Goal: Information Seeking & Learning: Compare options

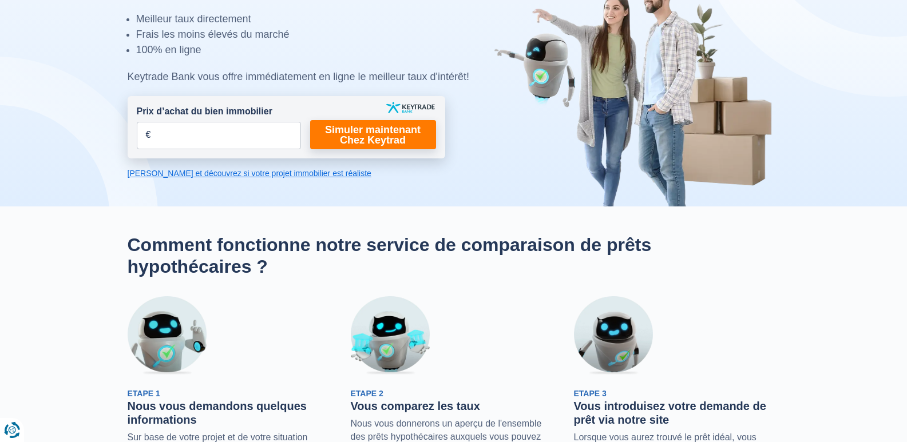
scroll to position [114, 0]
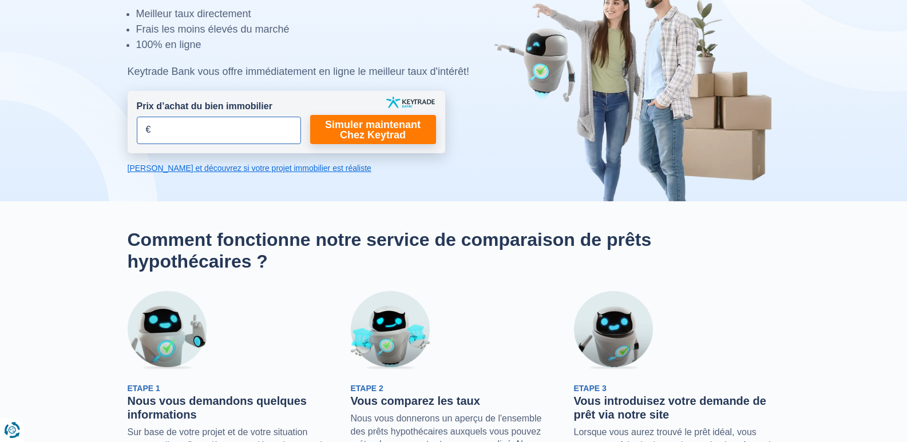
click at [216, 137] on input "Prix d’achat du bien immobilier" at bounding box center [219, 130] width 164 height 27
type input "135.000"
click at [395, 133] on link "Simuler maintenant Chez Keytrad" at bounding box center [373, 129] width 126 height 29
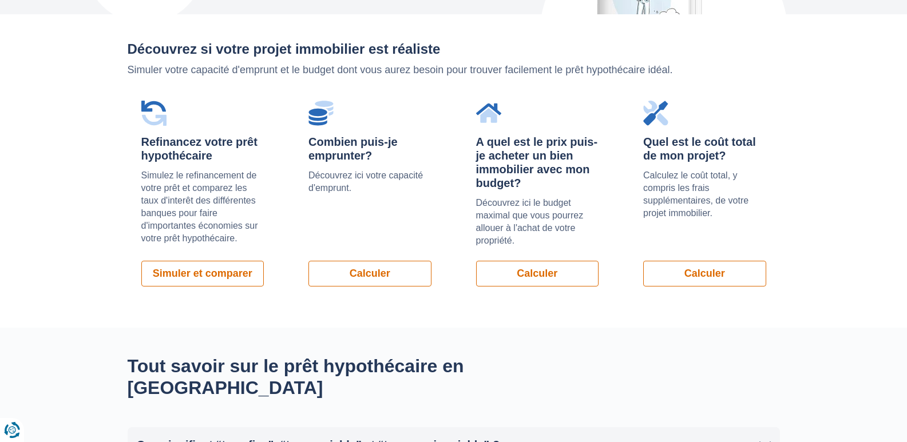
scroll to position [744, 0]
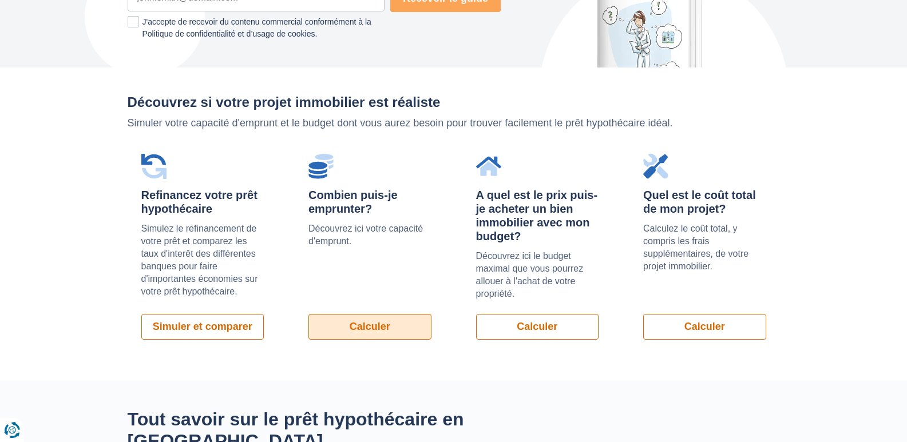
click at [379, 330] on link "Calculer" at bounding box center [369, 327] width 123 height 26
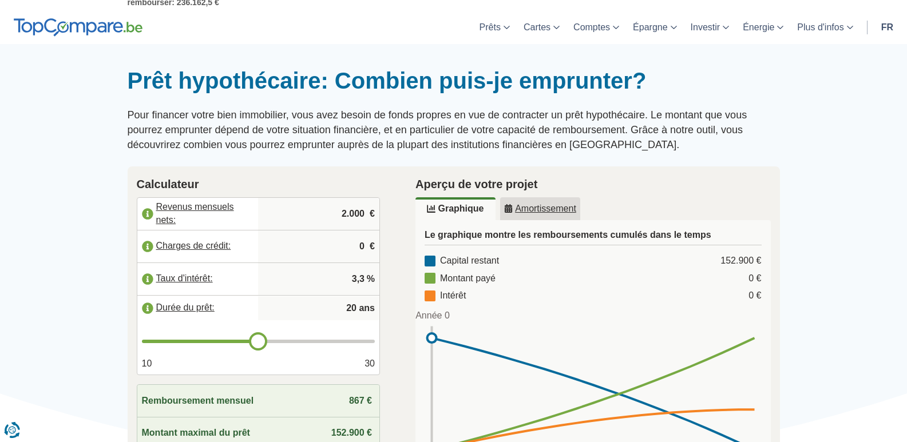
scroll to position [114, 0]
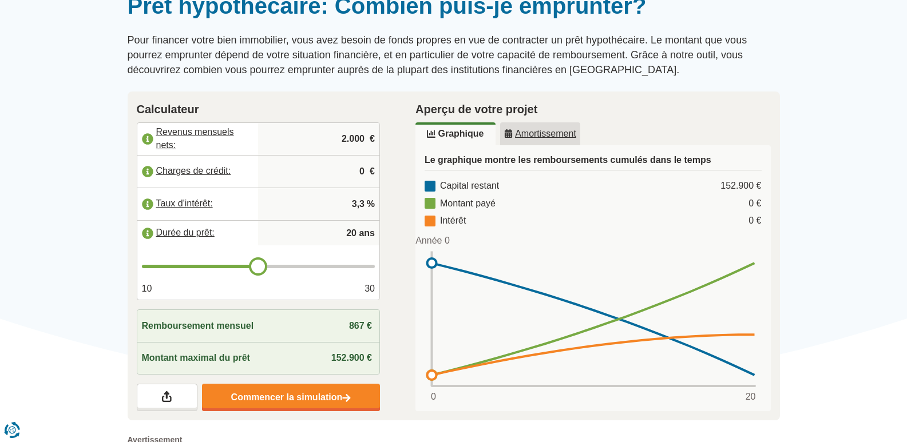
click at [520, 130] on u "Amortissement" at bounding box center [540, 133] width 72 height 9
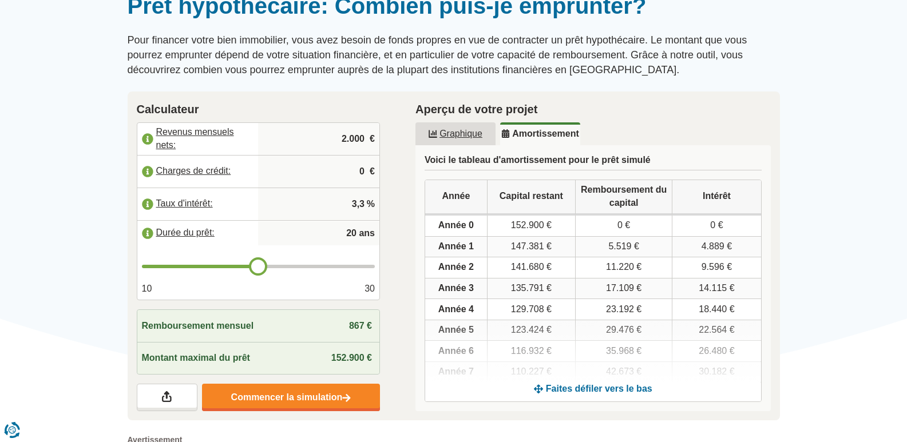
click at [356, 357] on span "152.900 €" at bounding box center [351, 358] width 41 height 10
drag, startPoint x: 367, startPoint y: 355, endPoint x: 327, endPoint y: 355, distance: 40.6
click at [327, 355] on div "Montant maximal du prêt 152.900 €" at bounding box center [258, 358] width 243 height 32
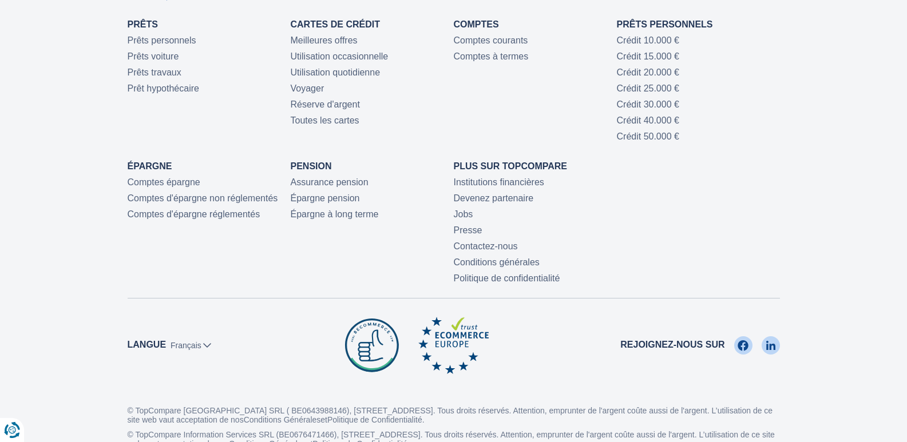
scroll to position [687, 0]
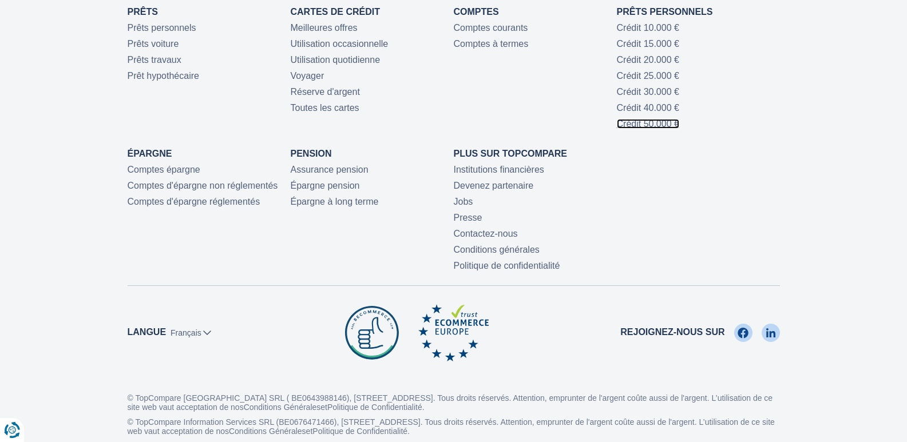
click at [662, 123] on link "Crédit 50.000 €" at bounding box center [648, 124] width 62 height 10
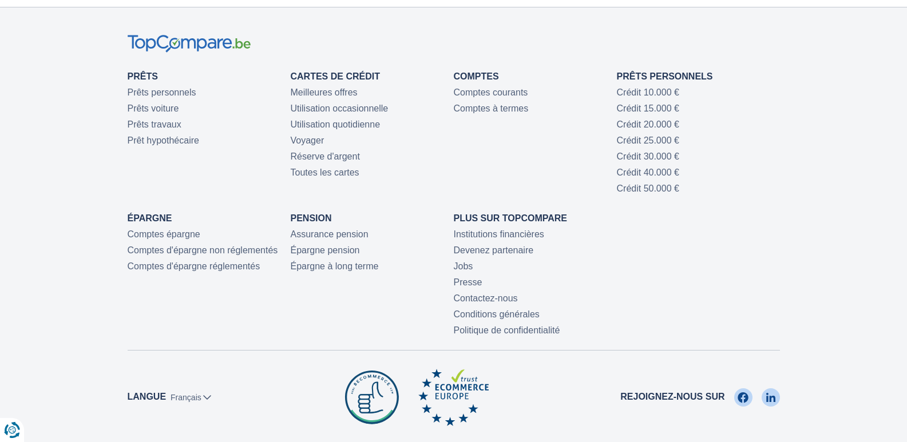
scroll to position [629, 0]
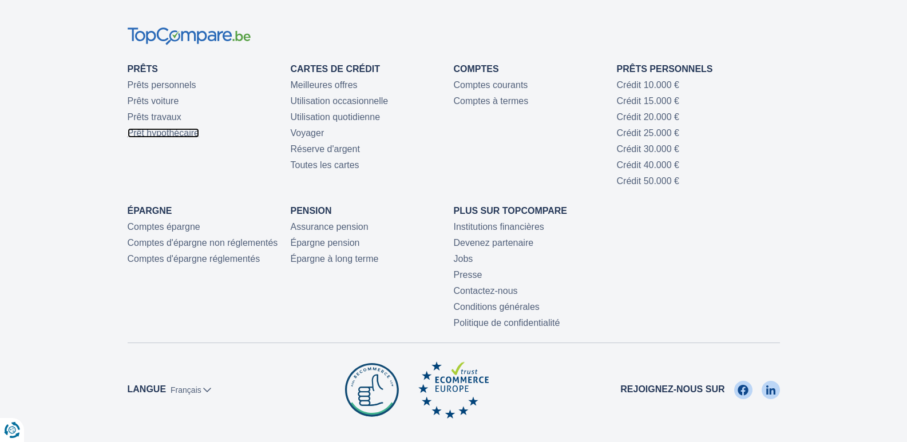
click at [139, 133] on link "Prêt hypothécaire" at bounding box center [164, 133] width 72 height 10
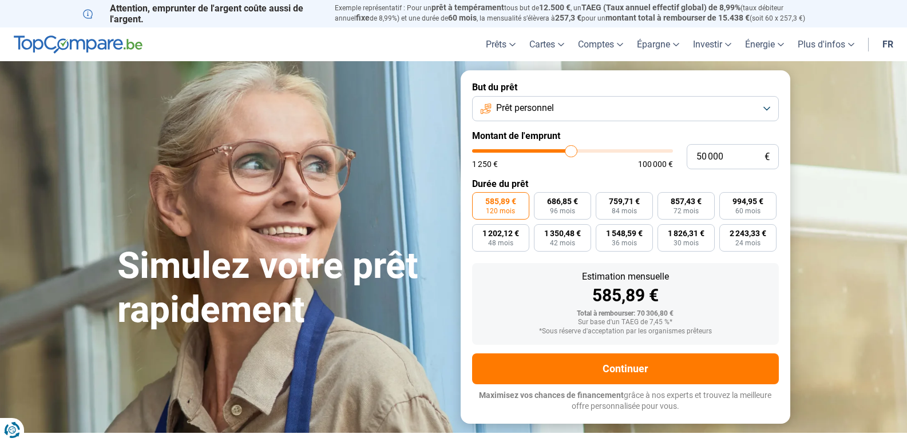
click at [769, 110] on button "Prêt personnel" at bounding box center [625, 108] width 307 height 25
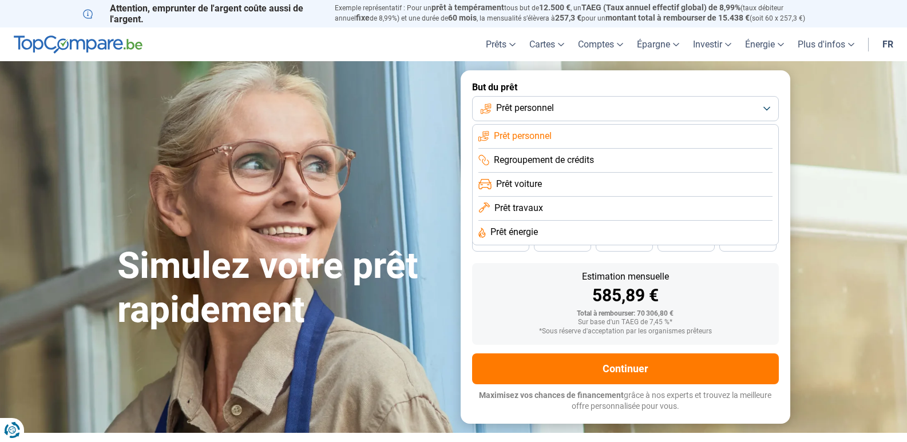
click at [509, 205] on span "Prêt travaux" at bounding box center [518, 208] width 49 height 13
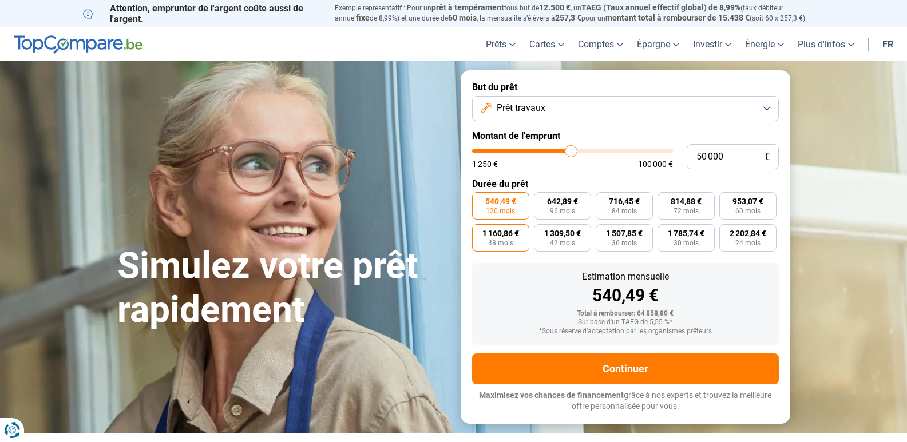
click at [502, 240] on span "48 mois" at bounding box center [500, 243] width 25 height 7
click at [480, 232] on input "1 160,86 € 48 mois" at bounding box center [475, 227] width 7 height 7
radio input "true"
click at [527, 215] on label "540,49 € 120 mois" at bounding box center [500, 205] width 57 height 27
click at [480, 200] on input "540,49 € 120 mois" at bounding box center [475, 195] width 7 height 7
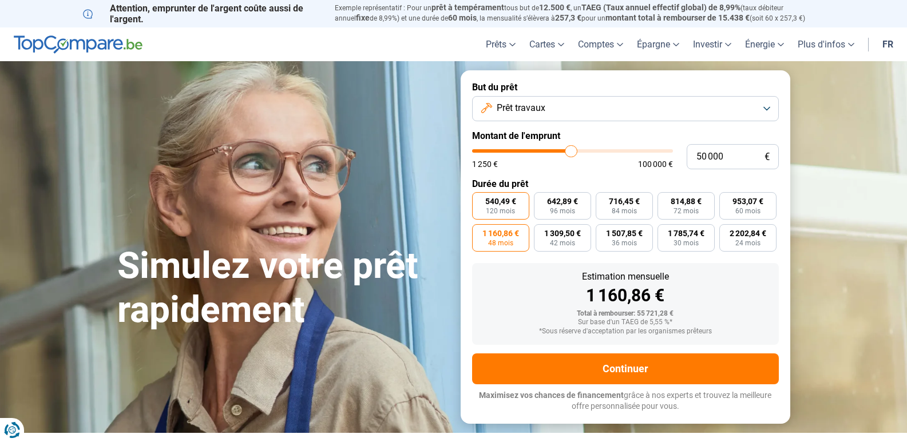
radio input "true"
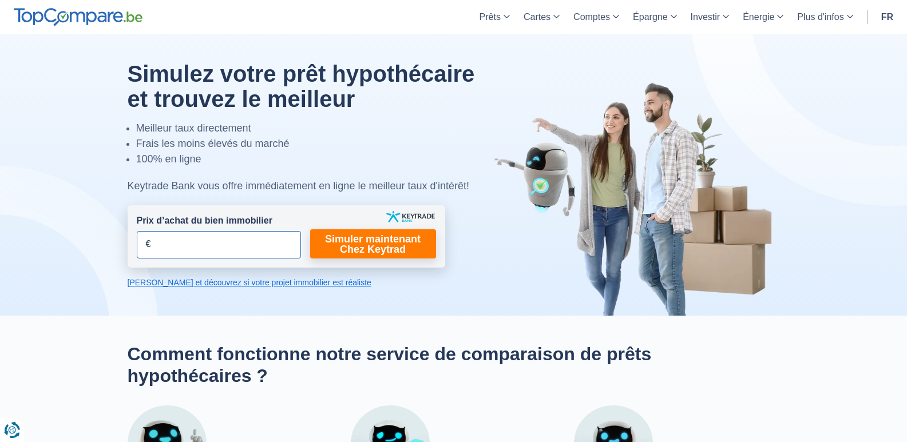
click at [234, 243] on input "Prix d’achat du bien immobilier" at bounding box center [219, 244] width 164 height 27
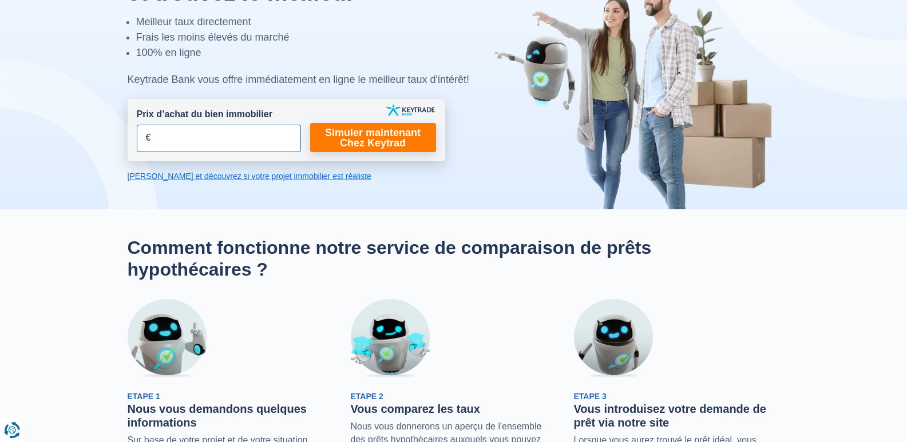
scroll to position [114, 0]
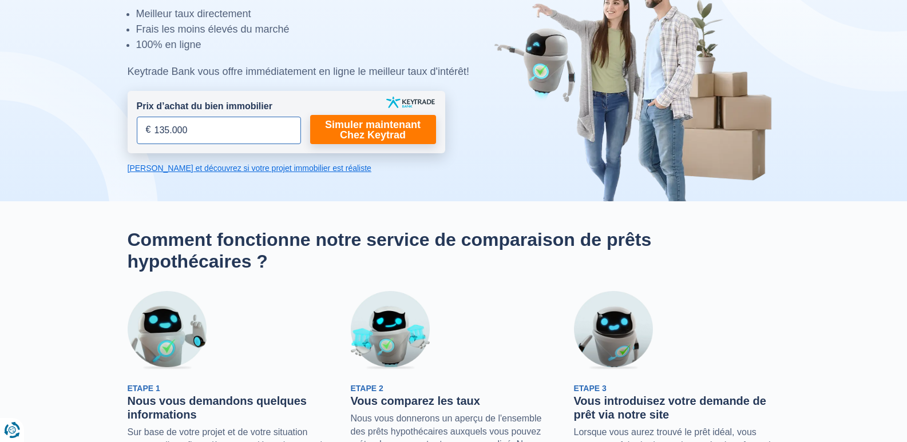
type input "135.000"
click at [230, 164] on link "Calculez et découvrez si votre projet immobilier est réaliste" at bounding box center [287, 168] width 318 height 11
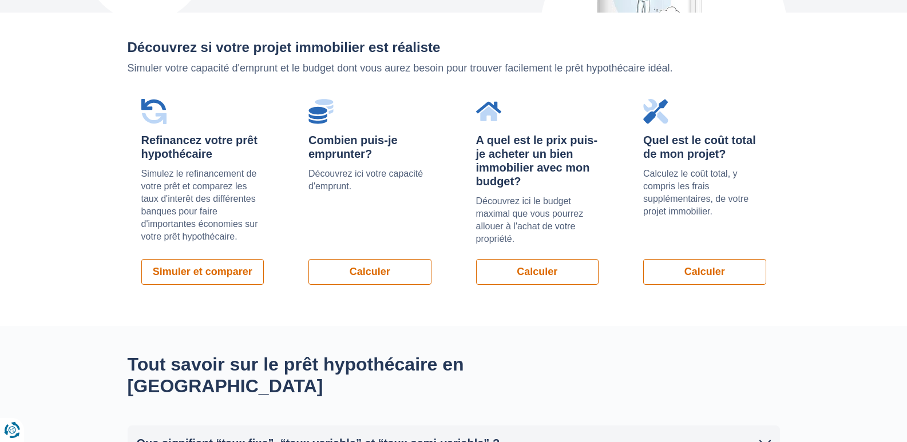
scroll to position [811, 0]
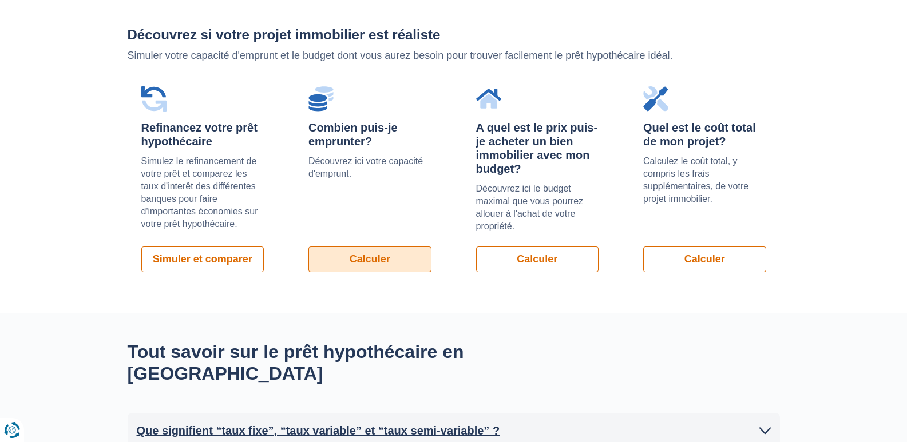
click at [376, 265] on link "Calculer" at bounding box center [369, 260] width 123 height 26
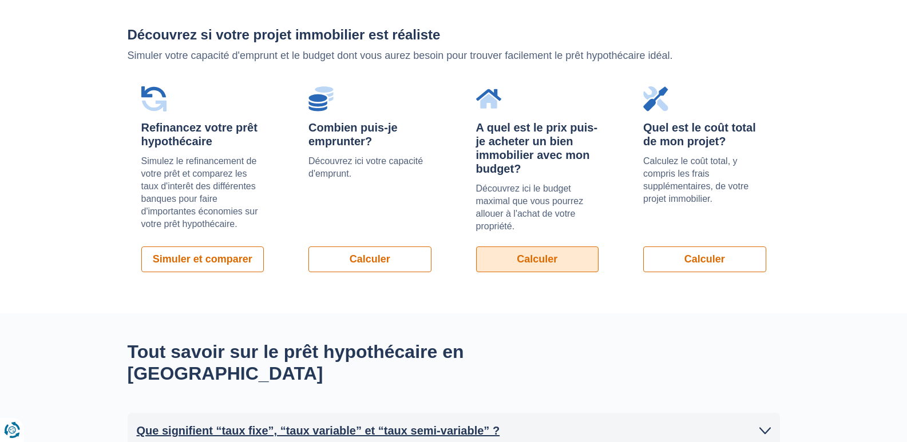
click at [546, 269] on link "Calculer" at bounding box center [537, 260] width 123 height 26
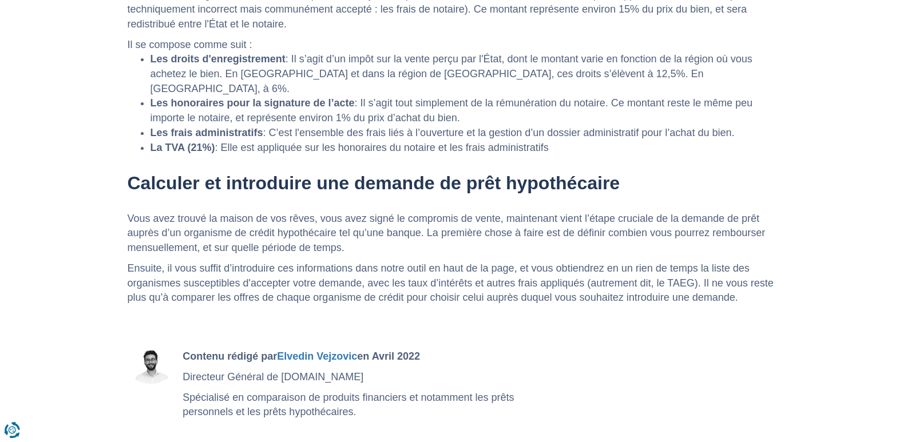
scroll to position [1956, 0]
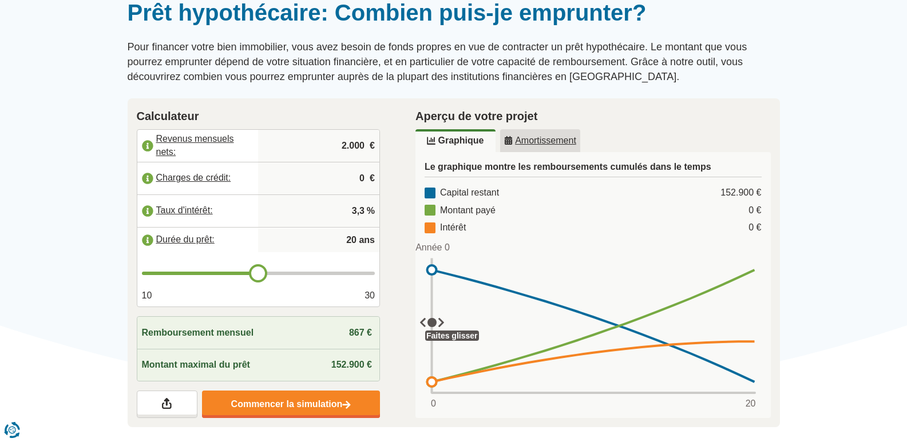
scroll to position [114, 0]
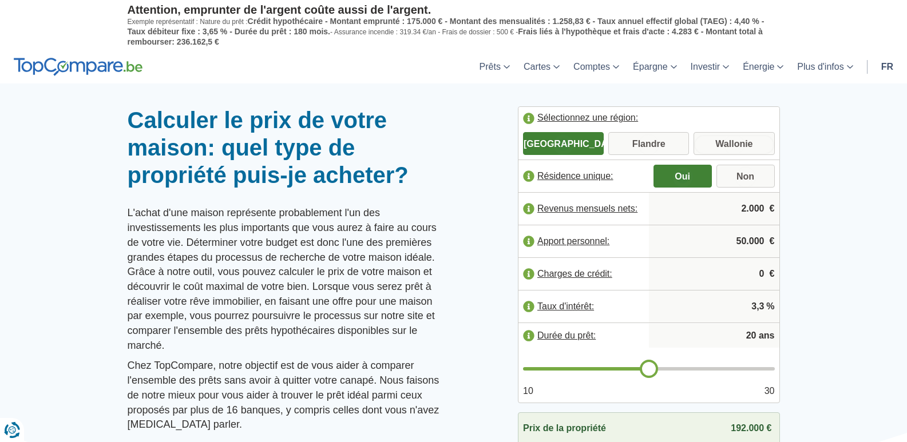
click at [758, 135] on input "Wallonie" at bounding box center [734, 144] width 81 height 21
radio input "true"
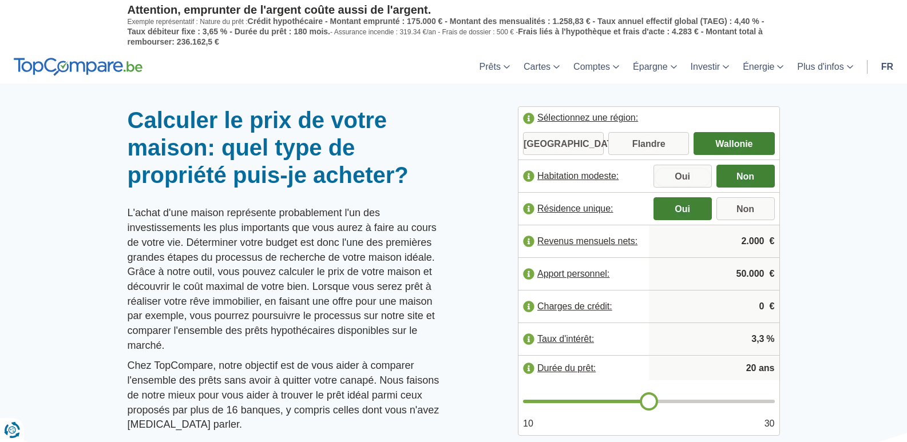
click at [674, 175] on input "Oui" at bounding box center [682, 177] width 58 height 21
radio input "true"
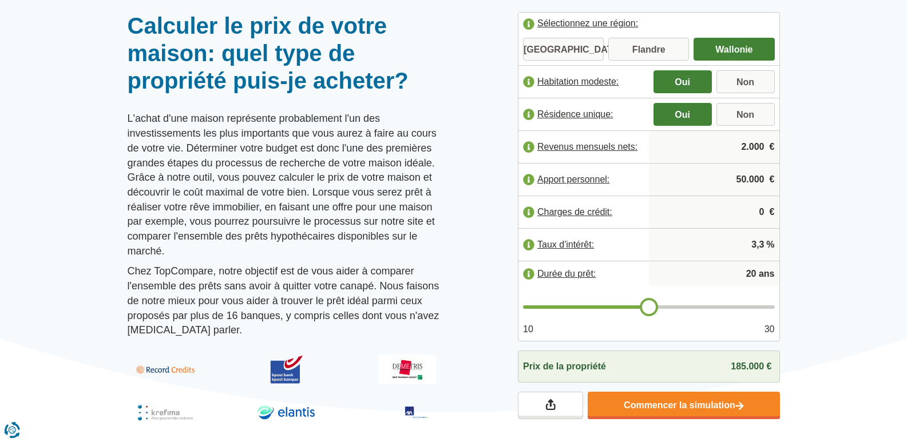
scroll to position [114, 0]
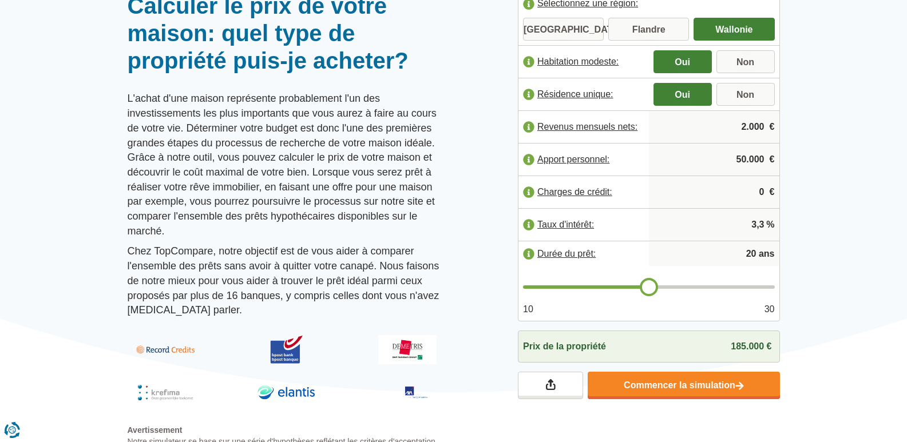
click at [743, 126] on input "2.000" at bounding box center [713, 127] width 121 height 31
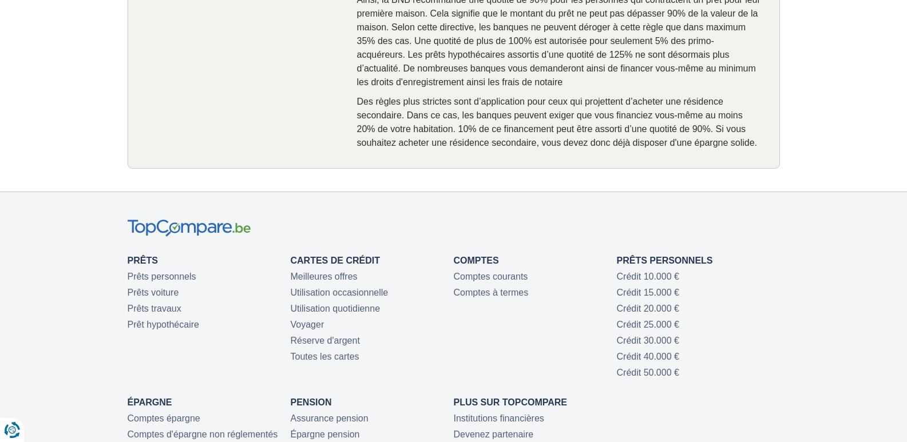
scroll to position [2346, 0]
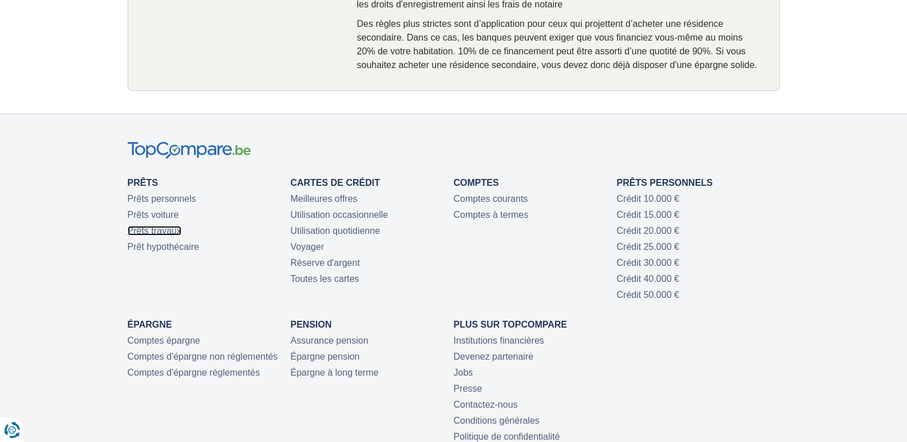
click at [147, 226] on link "Prêts travaux" at bounding box center [155, 231] width 54 height 10
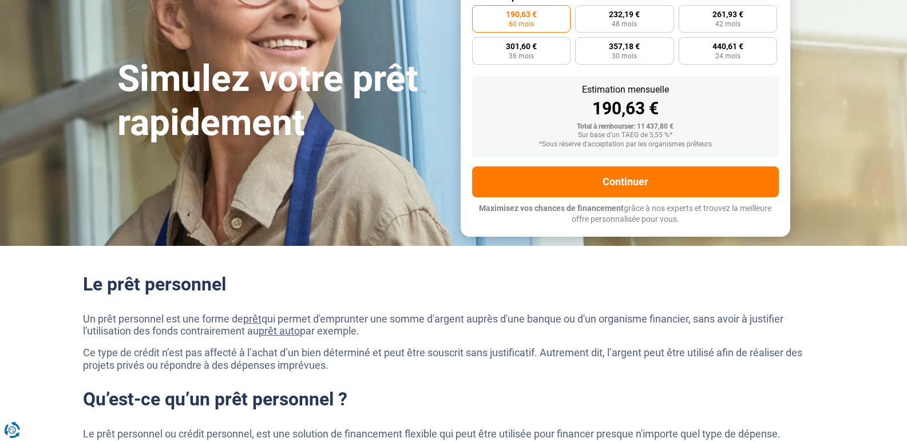
scroll to position [286, 0]
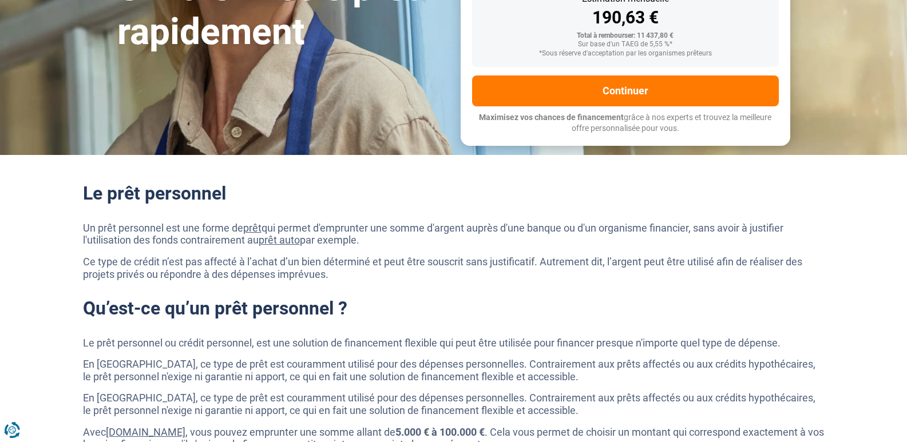
click at [287, 234] on link "prêt auto" at bounding box center [279, 240] width 41 height 12
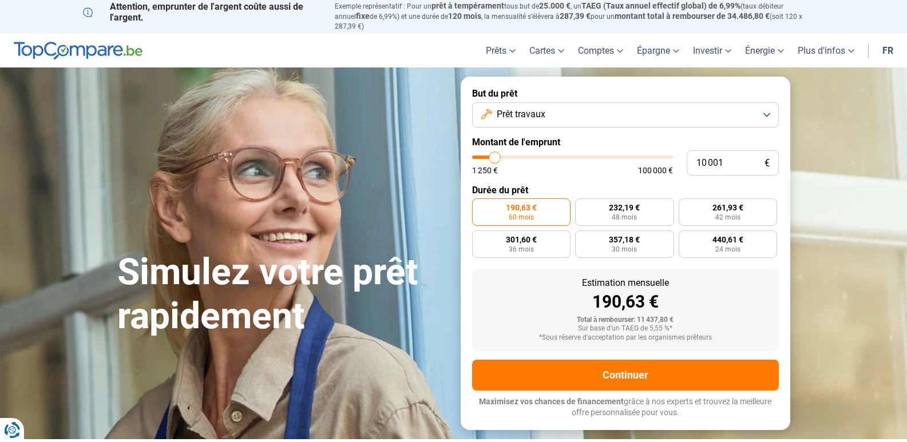
scroll to position [0, 0]
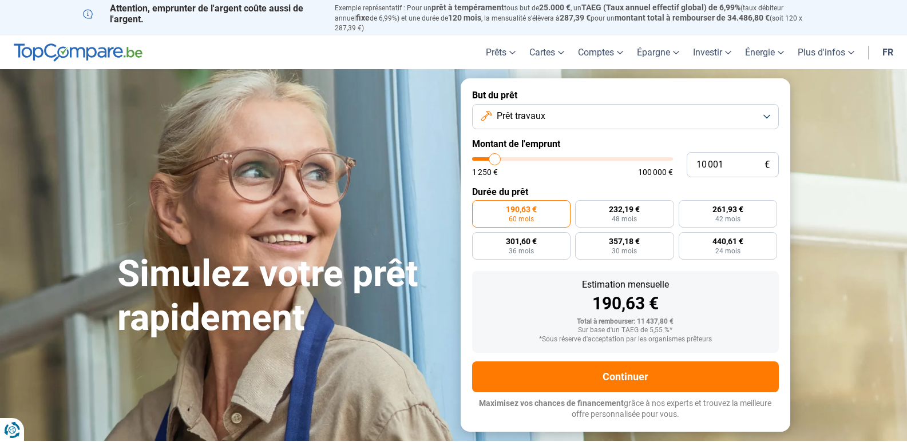
click at [766, 113] on button "Prêt travaux" at bounding box center [625, 116] width 307 height 25
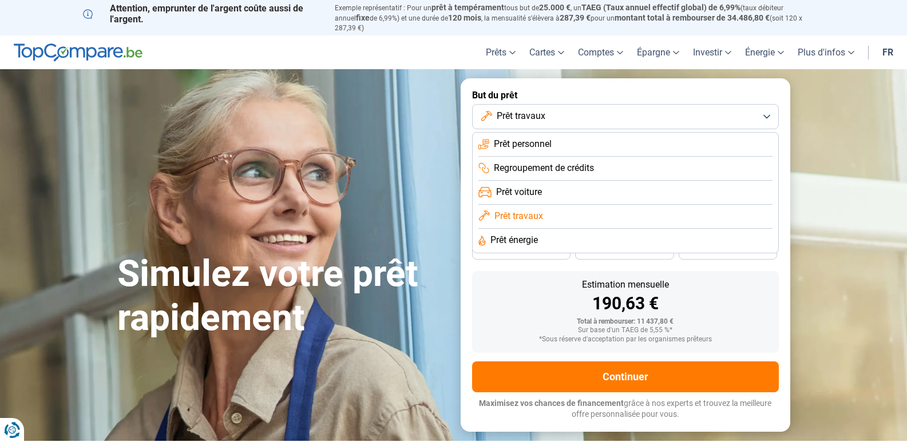
click at [535, 212] on span "Prêt travaux" at bounding box center [518, 216] width 49 height 13
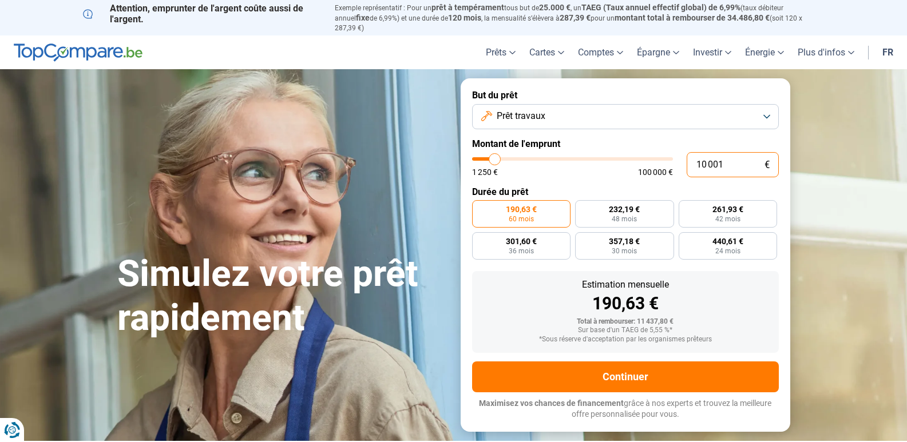
drag, startPoint x: 744, startPoint y: 156, endPoint x: 670, endPoint y: 156, distance: 73.8
click at [670, 156] on div "10 001 € 1 250 € 100 000 €" at bounding box center [625, 164] width 307 height 25
type input "10000"
radio input "true"
type input "0"
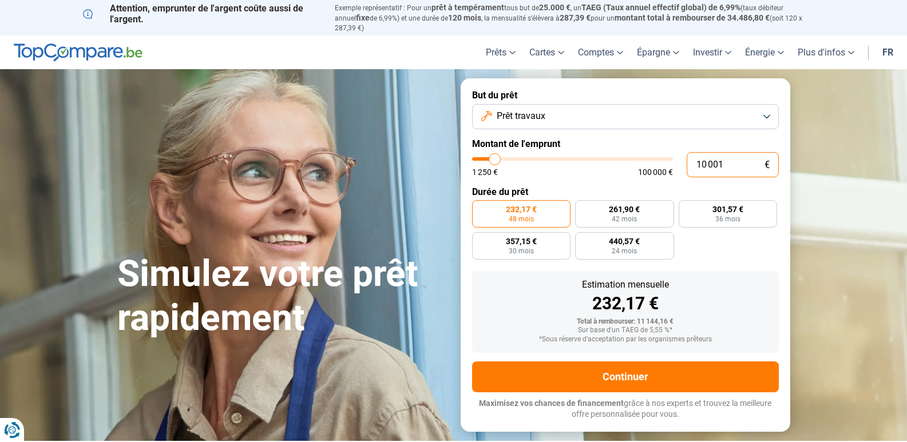
type input "1250"
type input "2"
type input "1250"
type input "0"
type input "1250"
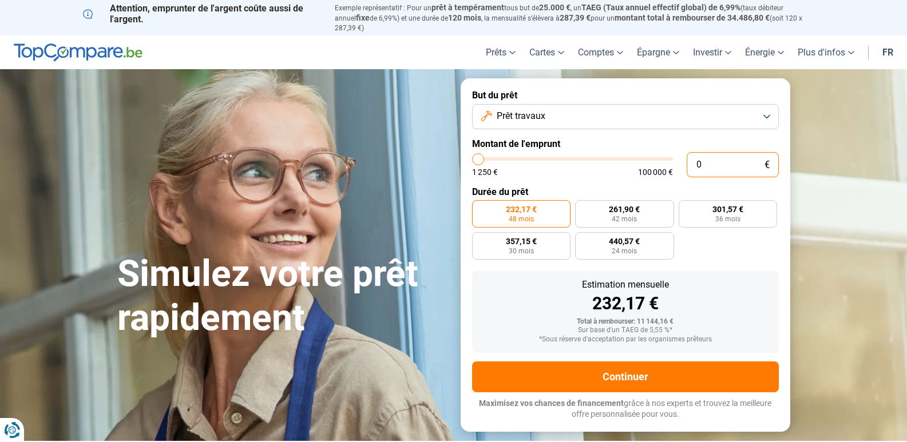
type input "5"
type input "1250"
type input "50"
type input "1250"
type input "500"
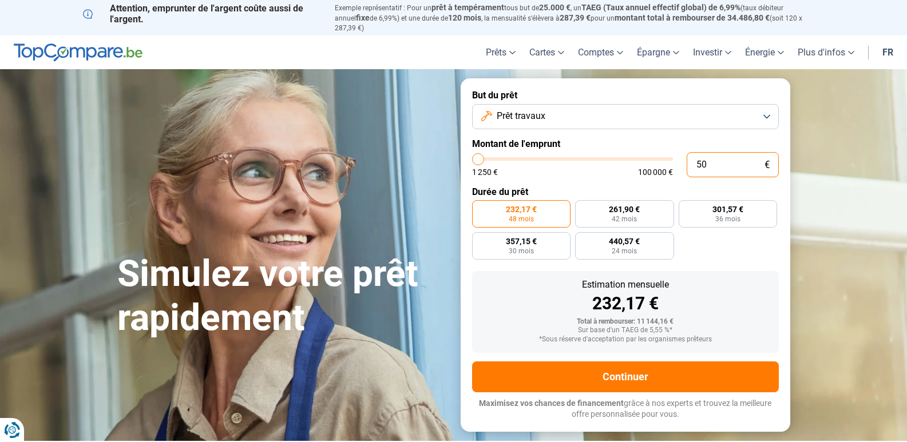
type input "1250"
type input "5 000"
type input "5000"
type input "50 000"
type input "50000"
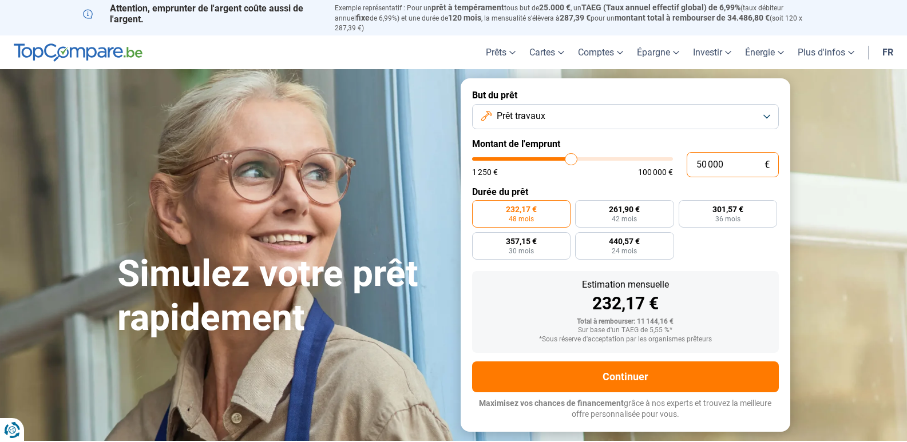
radio input "false"
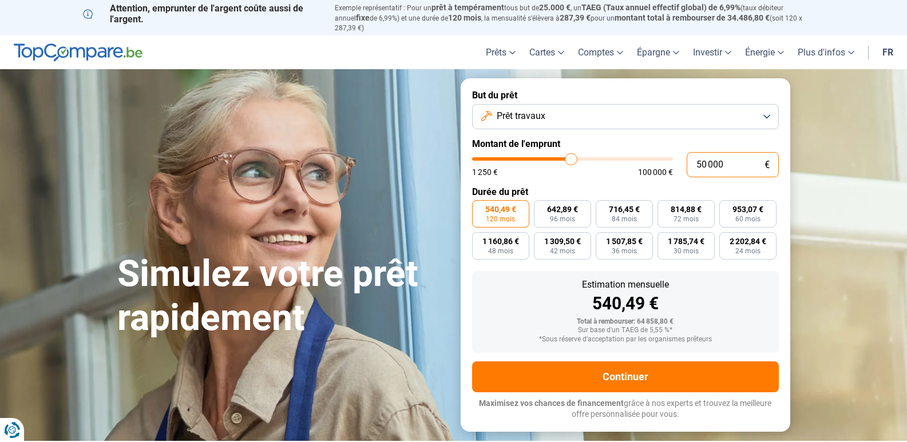
type input "68 500"
type input "68500"
click at [607, 157] on input "range" at bounding box center [572, 158] width 201 height 3
type input "70 500"
type input "70500"
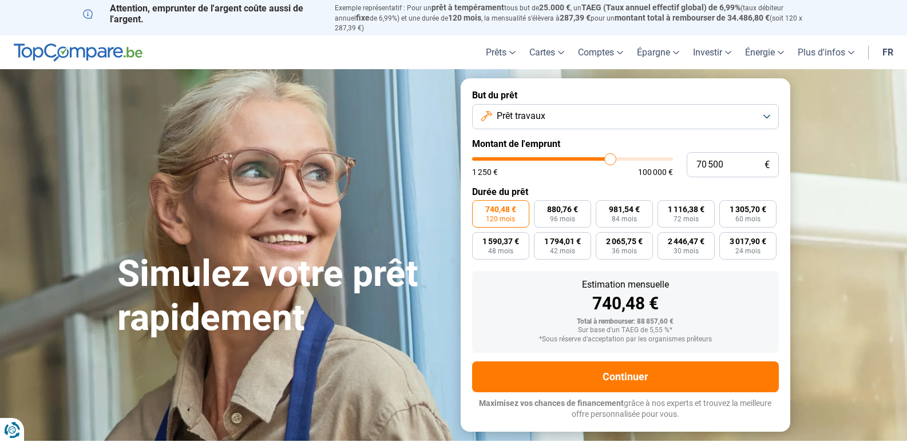
type input "70 750"
type input "70750"
type input "71 000"
type input "71000"
type input "70 750"
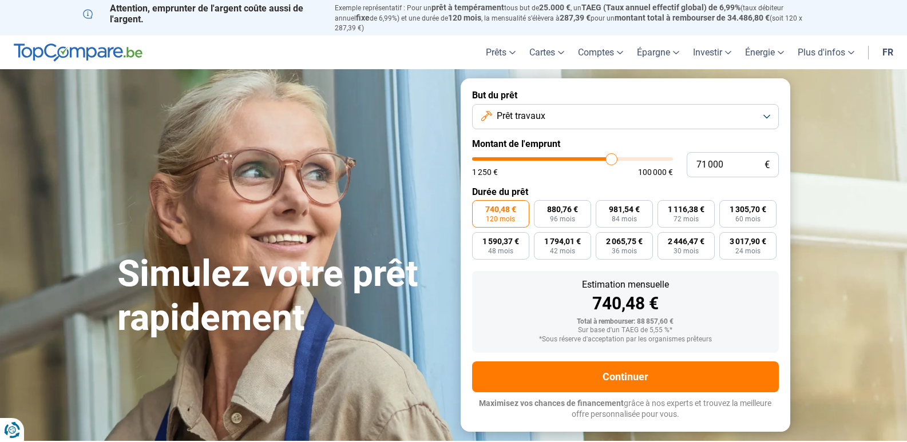
type input "70750"
type input "70 500"
type input "70500"
click at [610, 157] on input "range" at bounding box center [572, 158] width 201 height 3
type input "70 250"
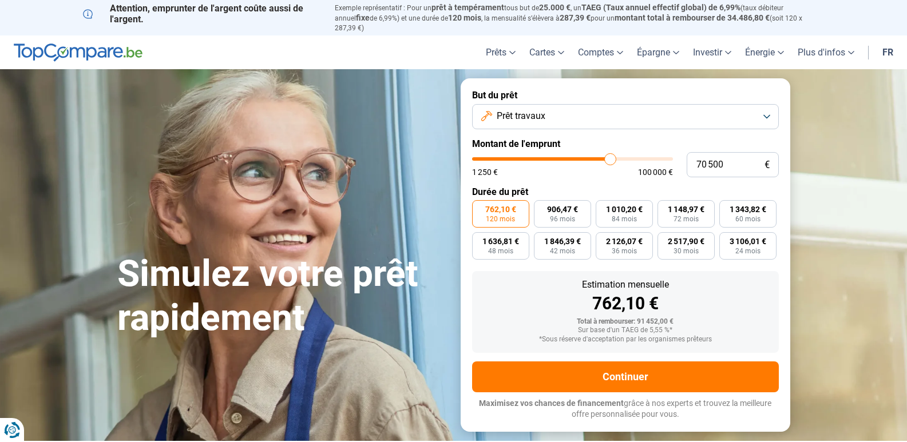
type input "70250"
type input "69 500"
type input "69500"
click at [608, 157] on input "range" at bounding box center [572, 158] width 201 height 3
click at [614, 157] on input "range" at bounding box center [572, 158] width 201 height 3
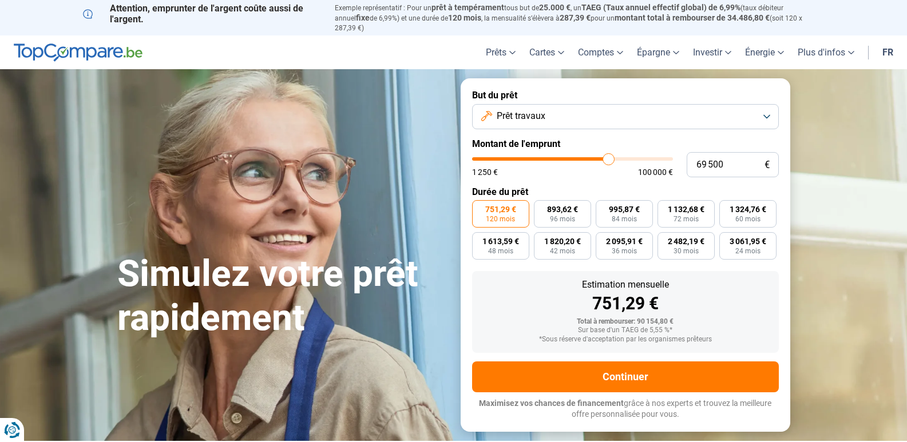
type input "73 250"
type input "73250"
click at [616, 157] on input "range" at bounding box center [572, 158] width 201 height 3
type input "72 250"
type input "72250"
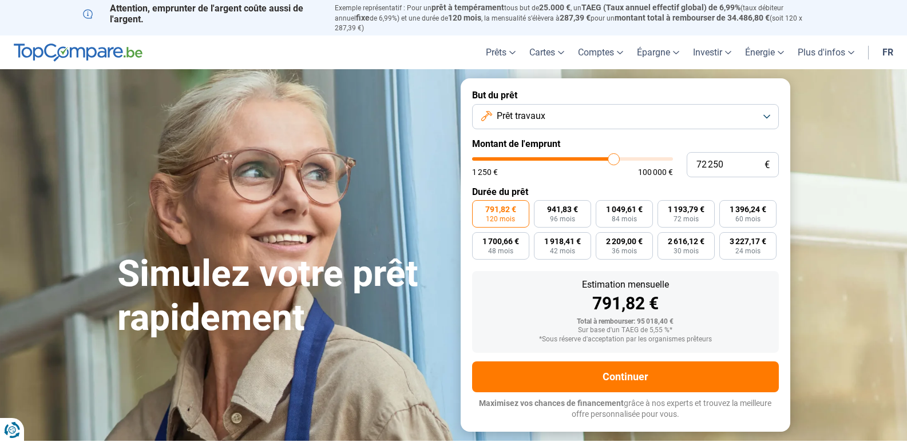
type input "72 000"
type input "72000"
type input "71 750"
type input "71750"
type input "71 250"
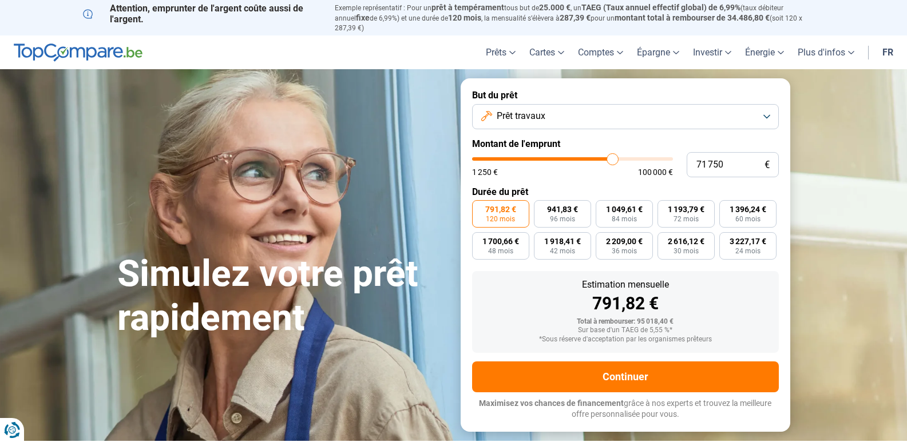
type input "71250"
type input "71 000"
type input "71000"
type input "70 750"
type input "70750"
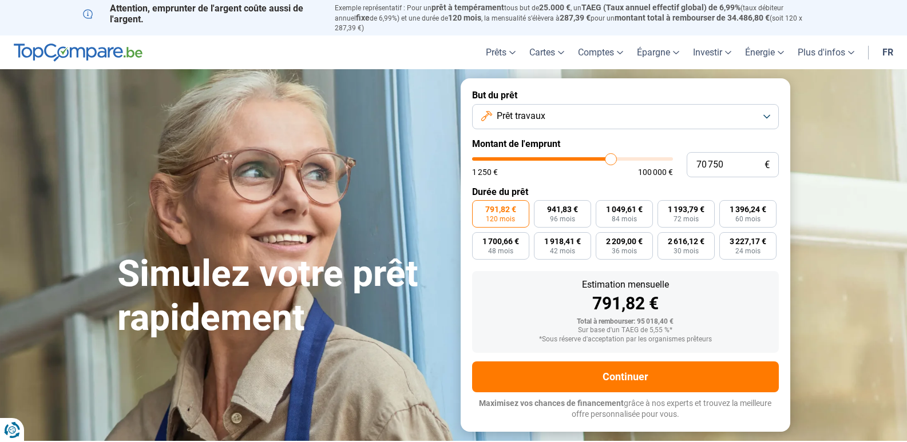
type input "70 500"
type input "70500"
type input "70 250"
type input "70250"
type input "69 750"
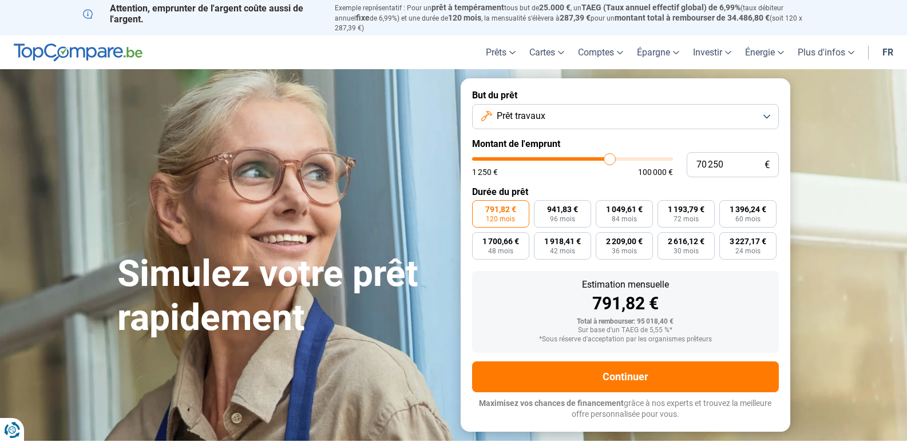
type input "69750"
type input "69 500"
type input "69500"
type input "69 750"
type input "69750"
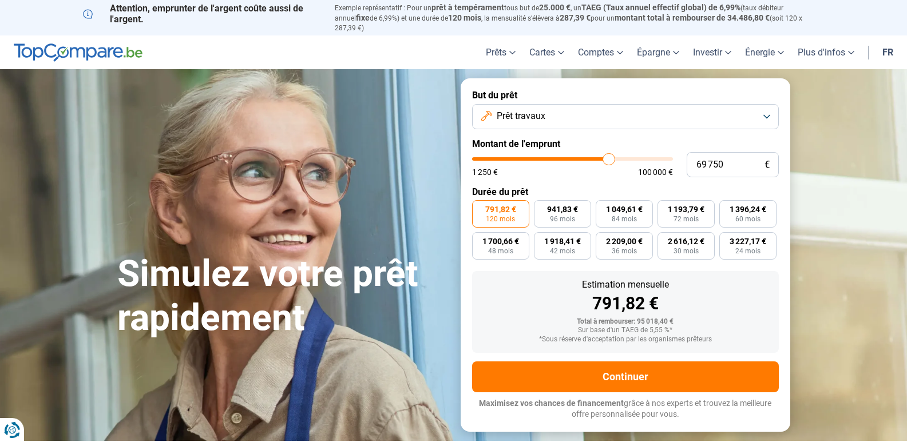
type input "70 250"
type input "70250"
click at [609, 157] on input "range" at bounding box center [572, 158] width 201 height 3
click at [733, 152] on input "70 250" at bounding box center [733, 164] width 92 height 25
type input "7 025"
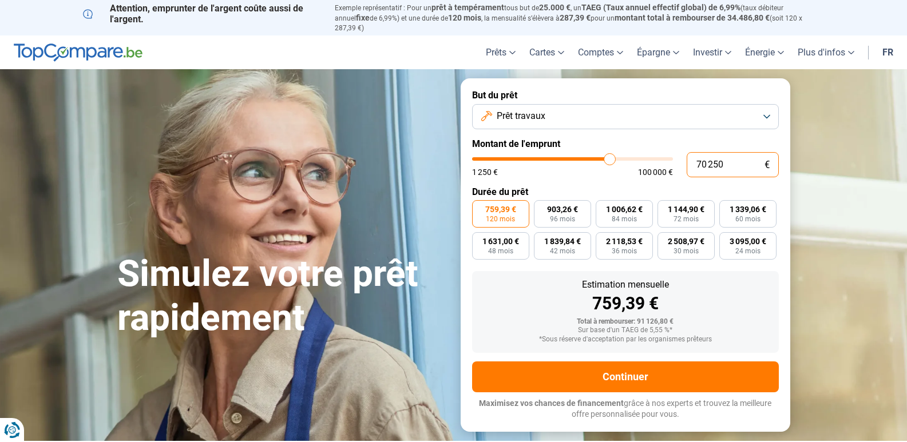
type input "7000"
type input "702"
type input "1250"
type input "70"
type input "1250"
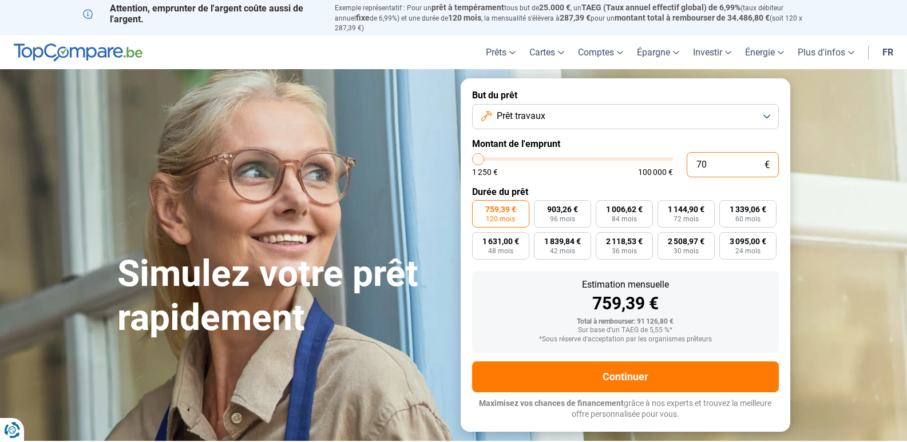
type input "700"
type input "1250"
type input "7 000"
type input "7000"
type input "70 000"
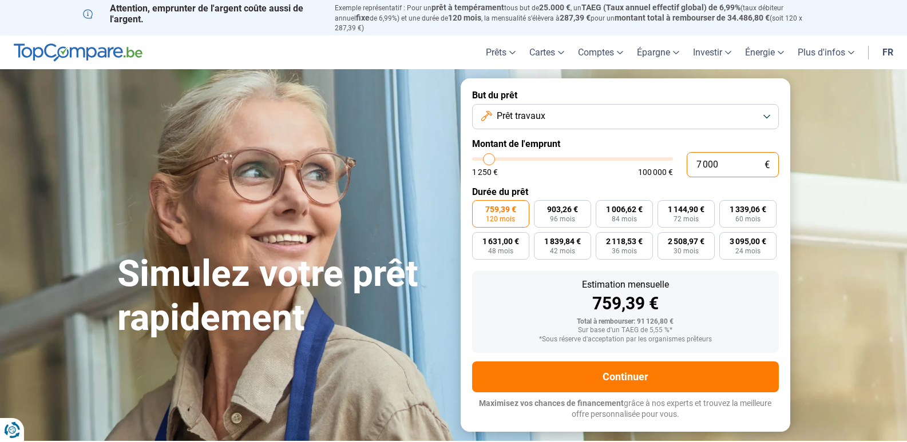
type input "70000"
type input "70 000"
